Goal: Task Accomplishment & Management: Manage account settings

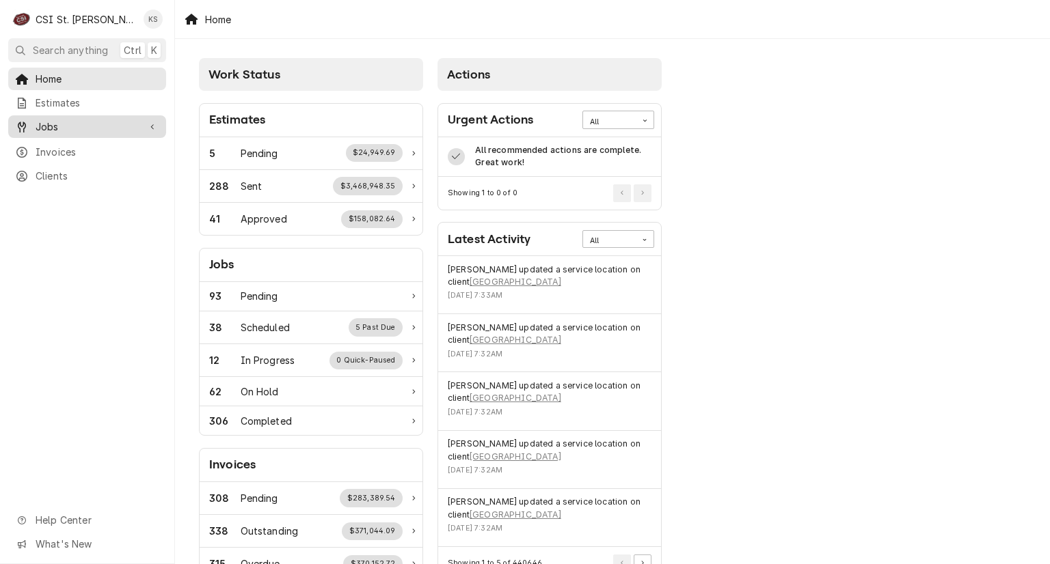
click at [118, 120] on span "Jobs" at bounding box center [87, 127] width 103 height 14
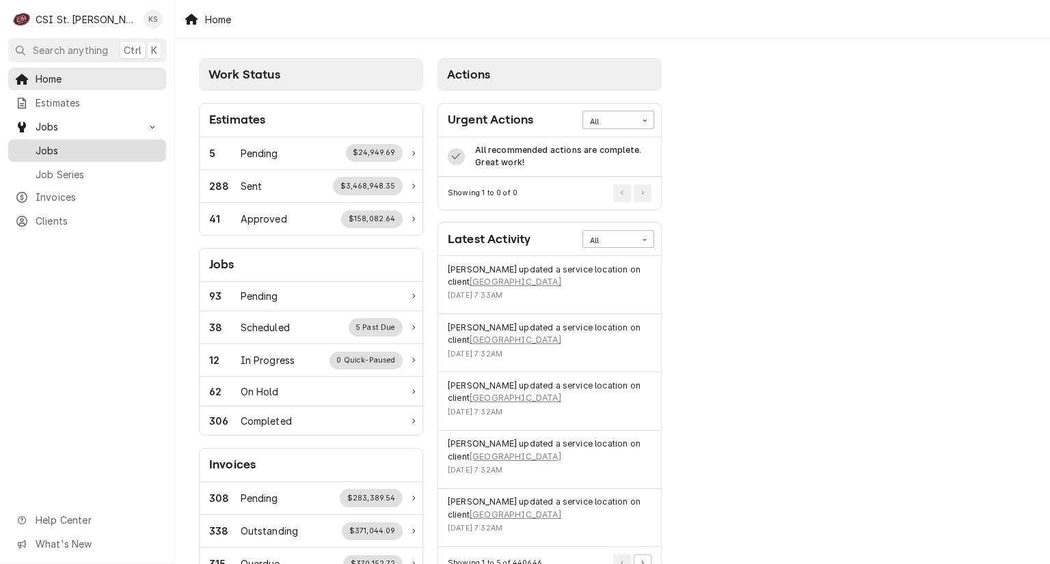
click at [101, 152] on span "Jobs" at bounding box center [98, 151] width 124 height 14
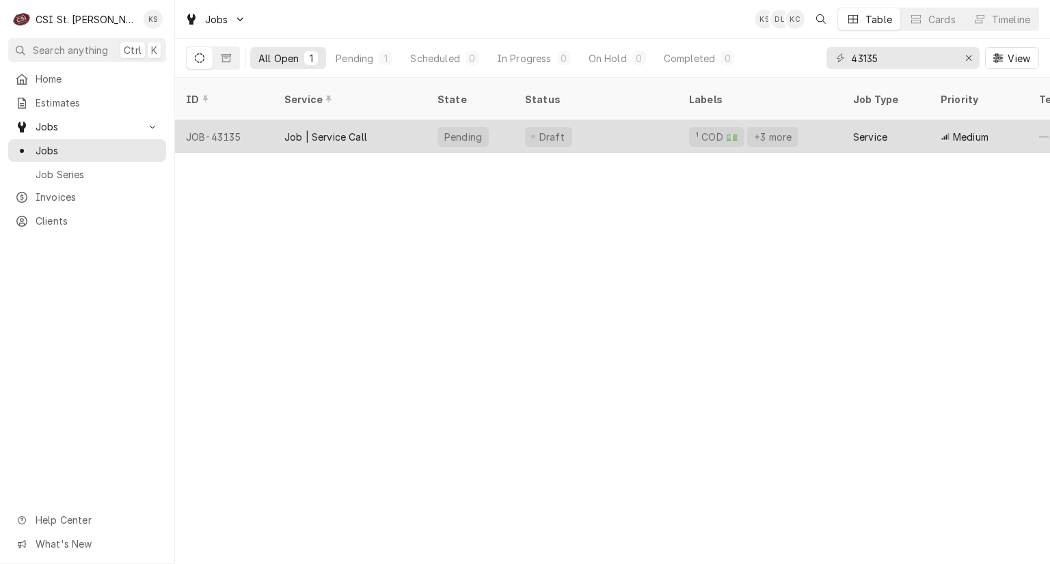
click at [620, 120] on div "Draft" at bounding box center [596, 136] width 164 height 33
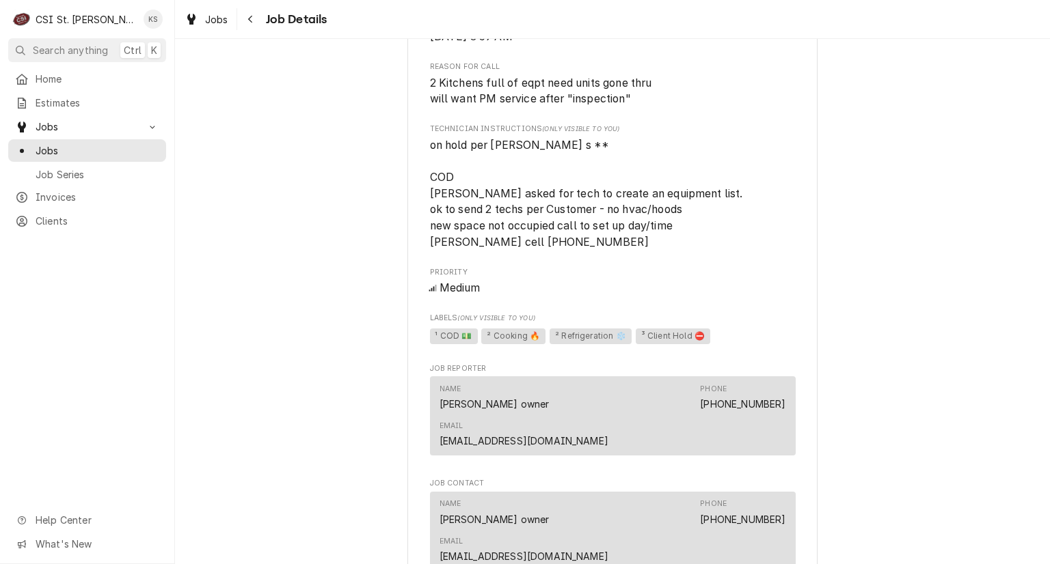
scroll to position [478, 0]
